Goal: Find specific page/section: Find specific page/section

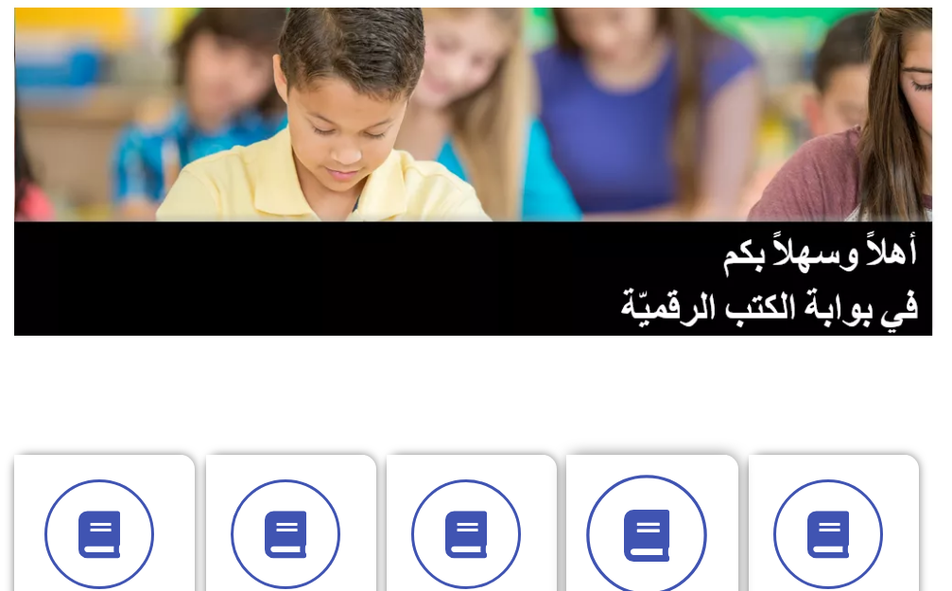
scroll to position [378, 0]
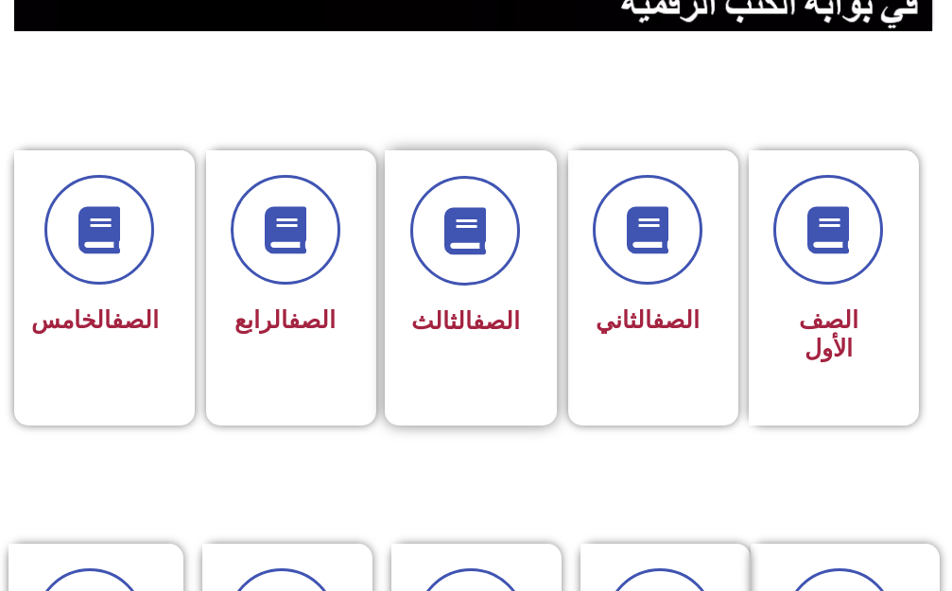
click at [478, 327] on link "الصف" at bounding box center [496, 320] width 47 height 27
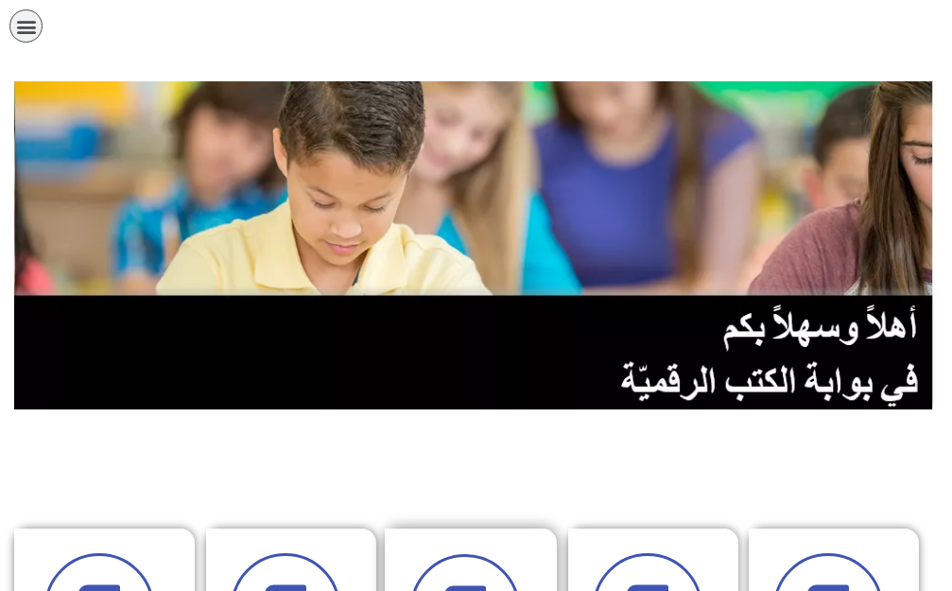
scroll to position [378, 0]
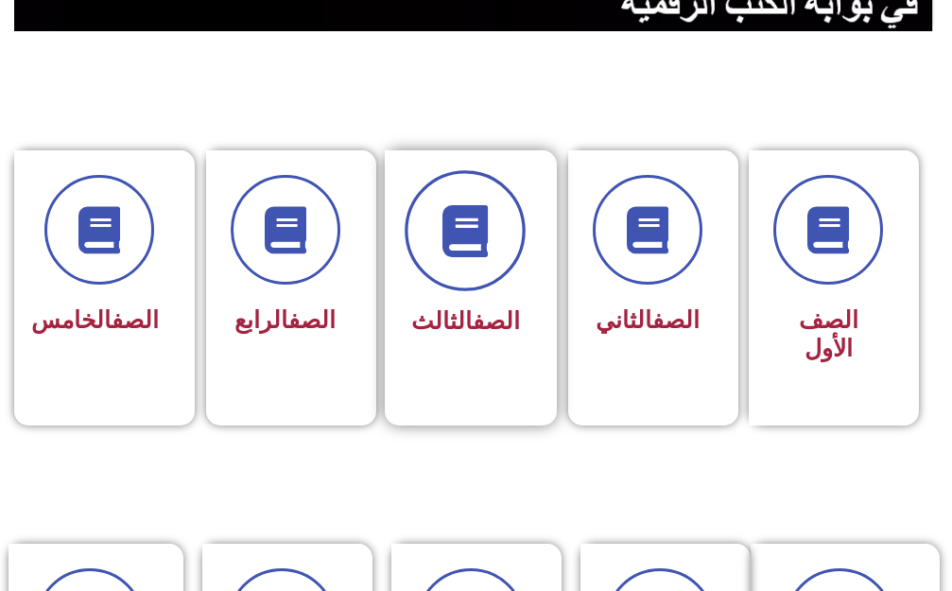
click at [500, 222] on span at bounding box center [465, 230] width 121 height 121
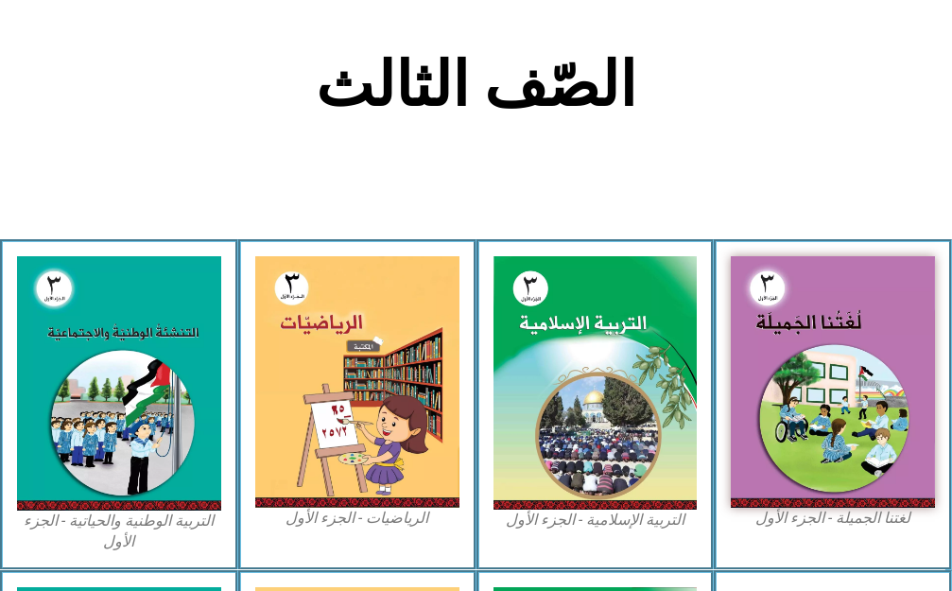
scroll to position [378, 0]
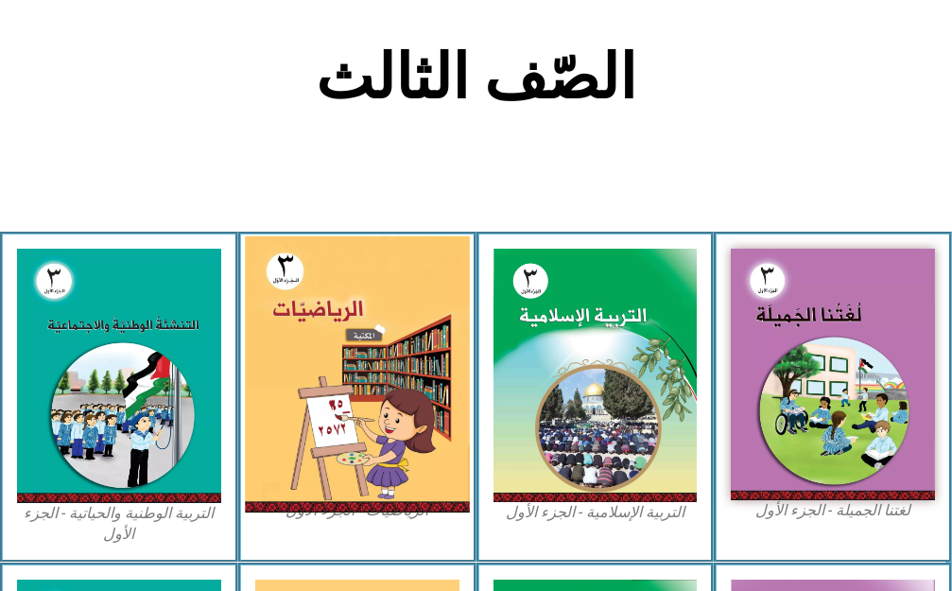
click at [306, 331] on img at bounding box center [357, 373] width 224 height 277
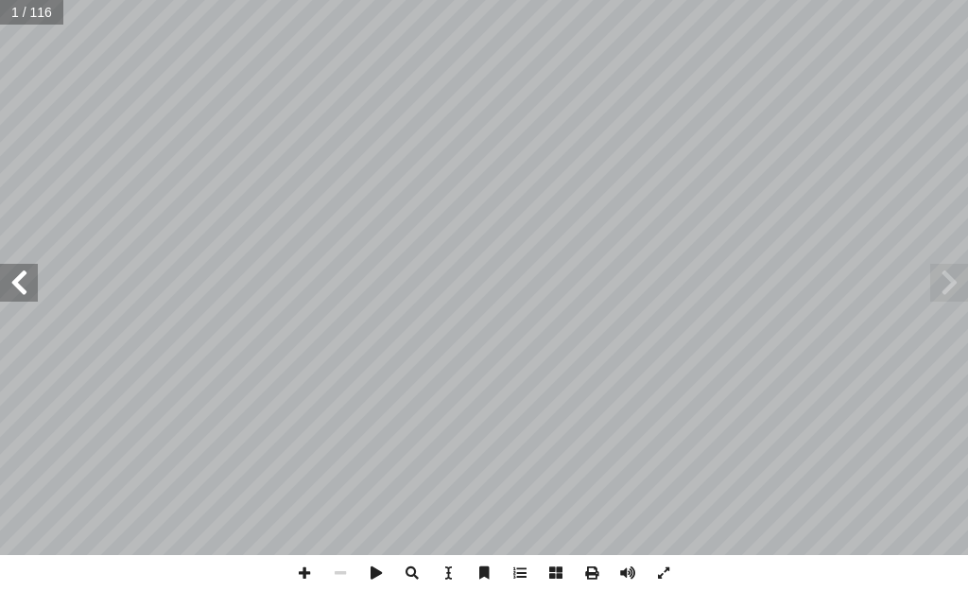
click at [24, 16] on input "text" at bounding box center [31, 12] width 62 height 25
type input "**"
click at [303, 566] on span at bounding box center [304, 573] width 36 height 36
click at [10, 293] on span at bounding box center [19, 283] width 38 height 38
